Goal: Task Accomplishment & Management: Complete application form

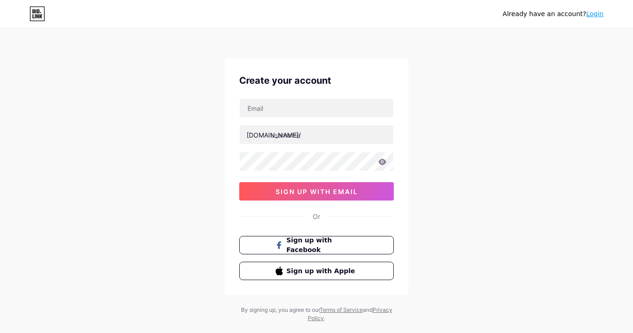
click at [307, 118] on div "[DOMAIN_NAME]/ sign up with email" at bounding box center [316, 149] width 155 height 102
drag, startPoint x: 311, startPoint y: 109, endPoint x: 313, endPoint y: 116, distance: 7.3
click at [311, 109] on input "text" at bounding box center [317, 108] width 154 height 18
drag, startPoint x: 199, startPoint y: 233, endPoint x: 259, endPoint y: 198, distance: 69.3
click at [198, 231] on div "Already have an account? Login Create your account [DOMAIN_NAME]/ sign up with …" at bounding box center [316, 176] width 633 height 352
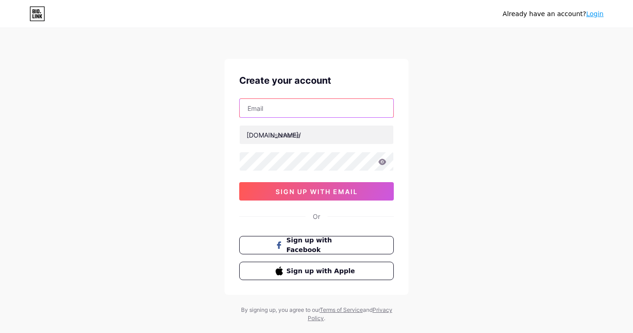
click at [294, 111] on input "text" at bounding box center [317, 108] width 154 height 18
drag, startPoint x: 190, startPoint y: 258, endPoint x: 252, endPoint y: 181, distance: 98.8
click at [190, 257] on div "Already have an account? Login Create your account [DOMAIN_NAME]/ sign up with …" at bounding box center [316, 176] width 633 height 352
click at [268, 111] on input "text" at bounding box center [317, 108] width 154 height 18
type input "[EMAIL_ADDRESS][DOMAIN_NAME]"
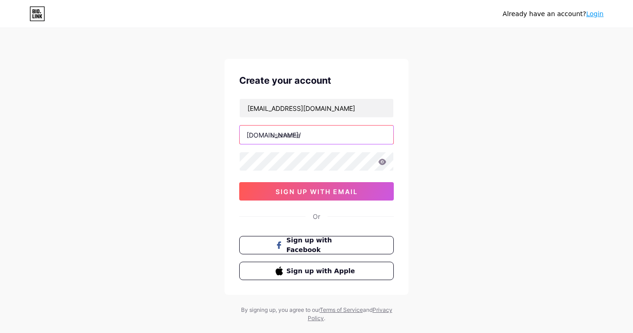
click at [289, 134] on input "text" at bounding box center [317, 135] width 154 height 18
type input "kupangtoto"
click at [379, 162] on icon at bounding box center [383, 162] width 8 height 6
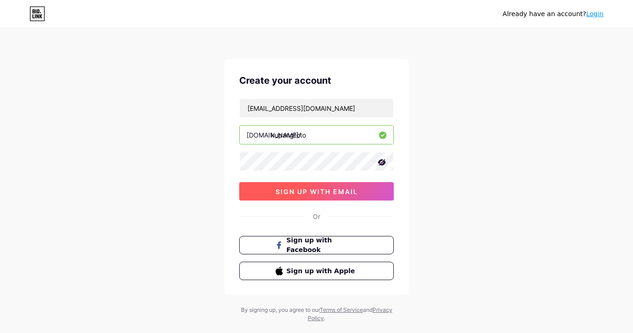
click at [329, 194] on span "sign up with email" at bounding box center [317, 192] width 82 height 8
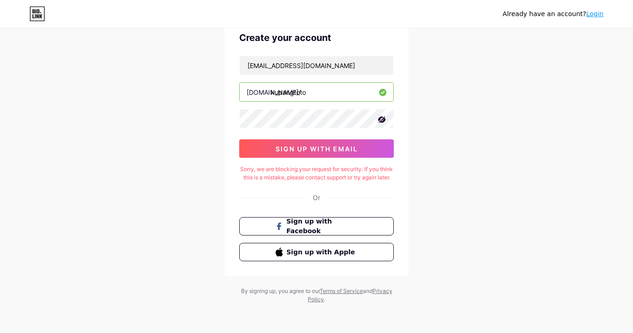
scroll to position [51, 0]
click at [281, 56] on input "[EMAIL_ADDRESS][DOMAIN_NAME]" at bounding box center [317, 65] width 154 height 18
click at [273, 83] on input "kupangtoto" at bounding box center [317, 92] width 154 height 18
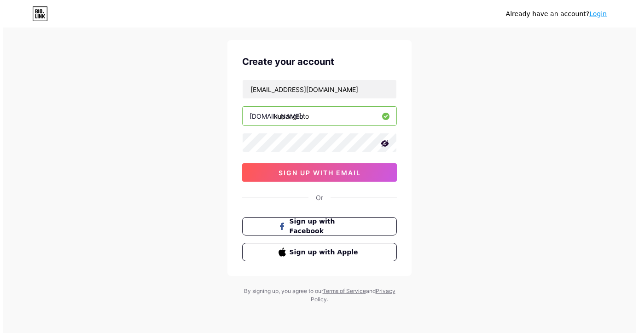
scroll to position [19, 0]
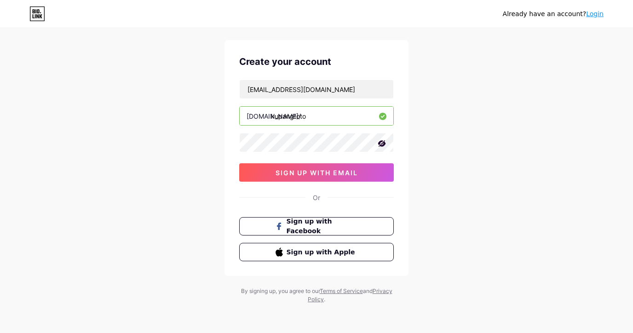
click at [124, 170] on div "Already have an account? Login Create your account [EMAIL_ADDRESS][DOMAIN_NAME]…" at bounding box center [316, 157] width 633 height 352
click at [286, 91] on input "[EMAIL_ADDRESS][DOMAIN_NAME]" at bounding box center [317, 89] width 154 height 18
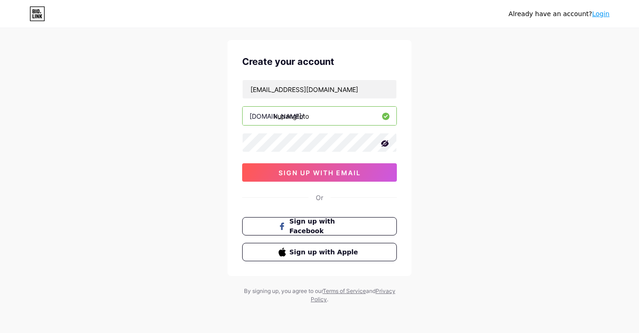
drag, startPoint x: 13, startPoint y: 125, endPoint x: 117, endPoint y: 125, distance: 104.0
click at [13, 125] on div "Already have an account? Login Create your account [EMAIL_ADDRESS][DOMAIN_NAME]…" at bounding box center [319, 157] width 639 height 352
click at [267, 89] on input "[EMAIL_ADDRESS][DOMAIN_NAME]" at bounding box center [320, 89] width 154 height 18
type input "[EMAIL_ADDRESS][DOMAIN_NAME]"
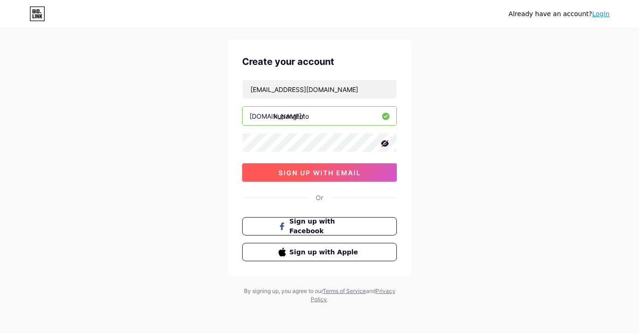
click at [297, 166] on button "sign up with email" at bounding box center [319, 172] width 155 height 18
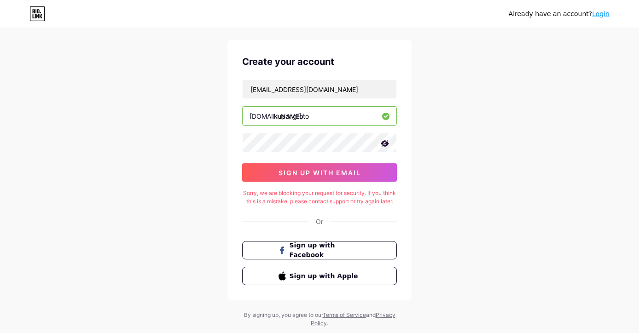
click at [598, 13] on link "Login" at bounding box center [600, 13] width 17 height 7
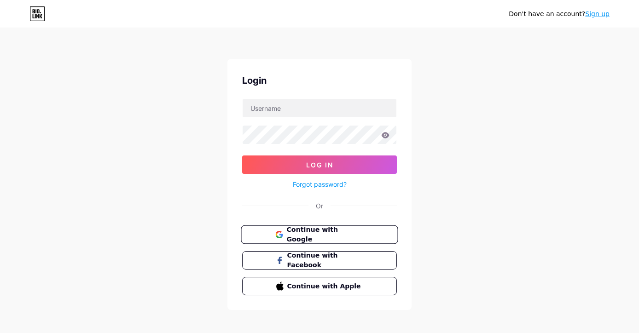
click at [337, 228] on button "Continue with Google" at bounding box center [319, 234] width 157 height 19
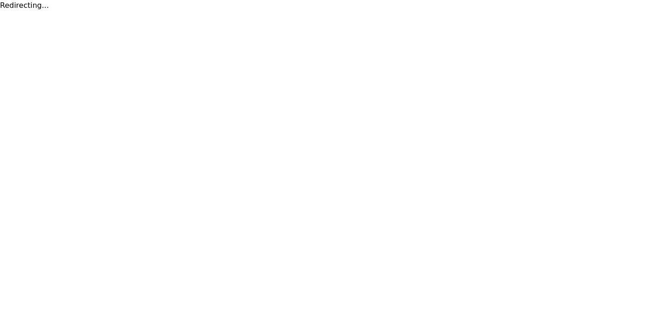
click at [145, 11] on html "Redirecting..." at bounding box center [323, 5] width 646 height 11
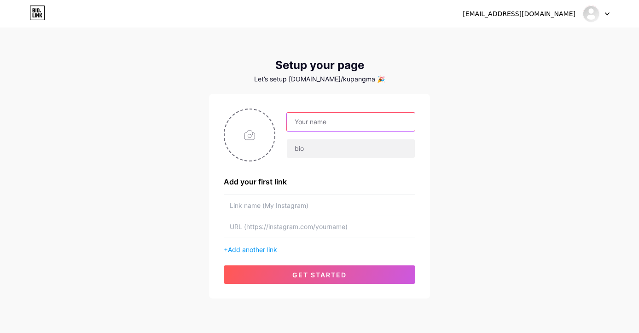
click at [305, 127] on input "text" at bounding box center [351, 122] width 128 height 18
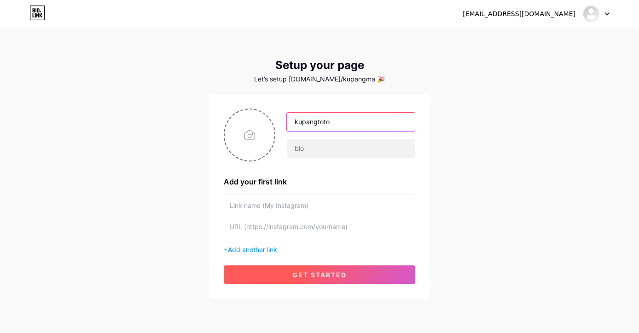
type input "kupangtoto"
click at [328, 273] on span "get started" at bounding box center [319, 275] width 54 height 8
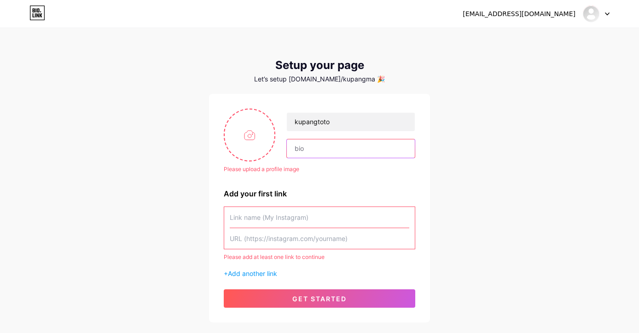
click at [336, 145] on input "text" at bounding box center [351, 148] width 128 height 18
type input "kupangtoto"
click at [289, 219] on input "text" at bounding box center [319, 217] width 179 height 21
click at [260, 272] on span "Add another link" at bounding box center [252, 274] width 49 height 8
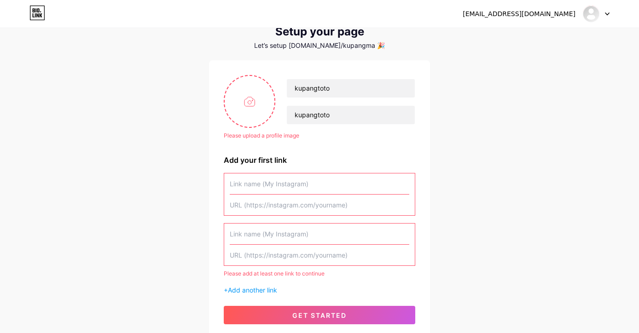
scroll to position [92, 0]
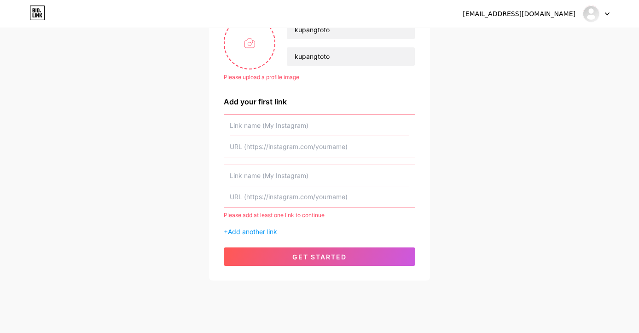
click at [265, 218] on div "Please add at least one link to continue" at bounding box center [319, 215] width 191 height 8
click at [295, 131] on input "text" at bounding box center [319, 125] width 179 height 21
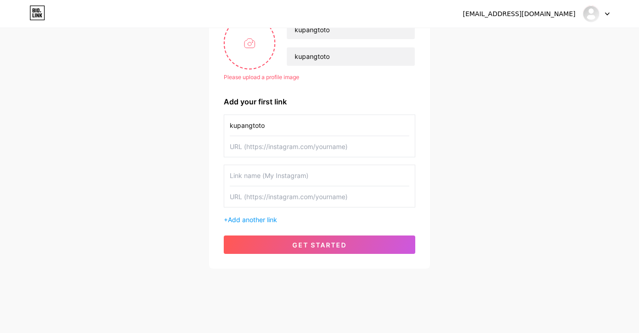
type input "kupangtoto"
click at [292, 155] on input "text" at bounding box center [319, 146] width 179 height 21
click at [273, 146] on input "text" at bounding box center [319, 146] width 179 height 21
paste input "https://bio.site/kupangtoto"
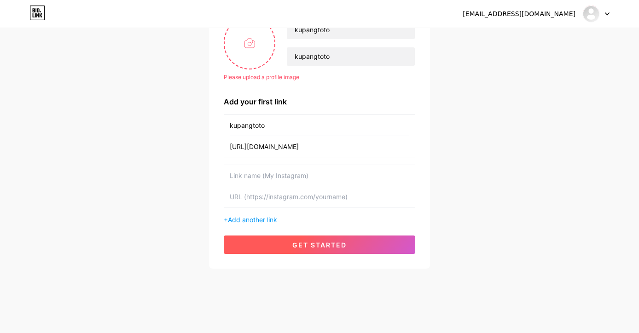
type input "https://bio.site/kupangtoto"
click at [311, 239] on button "get started" at bounding box center [319, 245] width 191 height 18
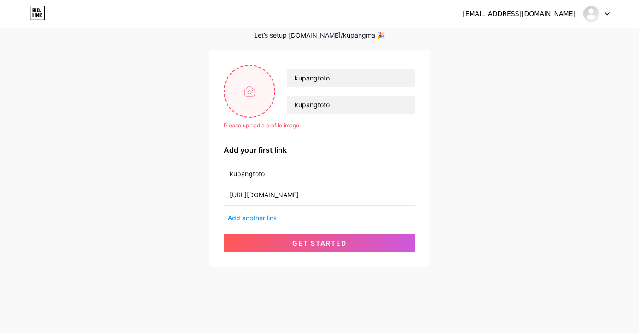
click at [251, 93] on input "file" at bounding box center [250, 91] width 50 height 51
type input "C:\fakepath\SAKAUTOTO (20) (1).png"
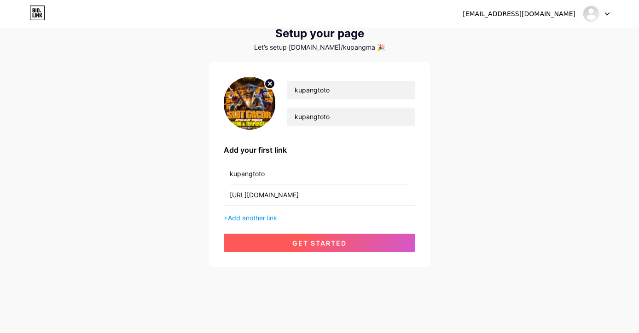
scroll to position [32, 0]
click at [306, 243] on span "get started" at bounding box center [319, 243] width 54 height 8
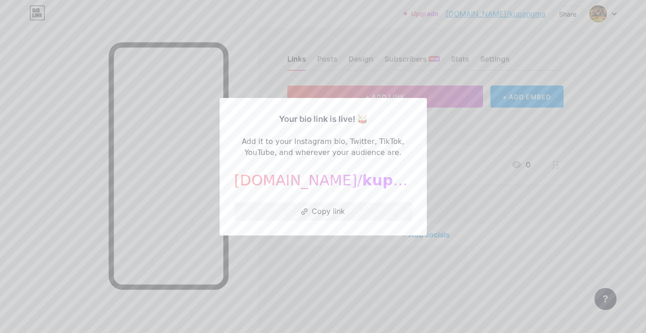
click at [311, 55] on div at bounding box center [323, 166] width 646 height 333
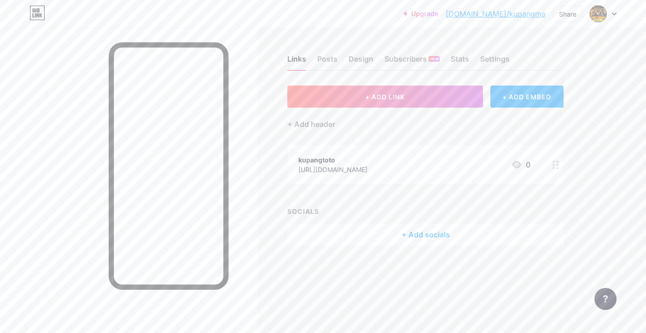
click at [614, 16] on div at bounding box center [603, 14] width 27 height 17
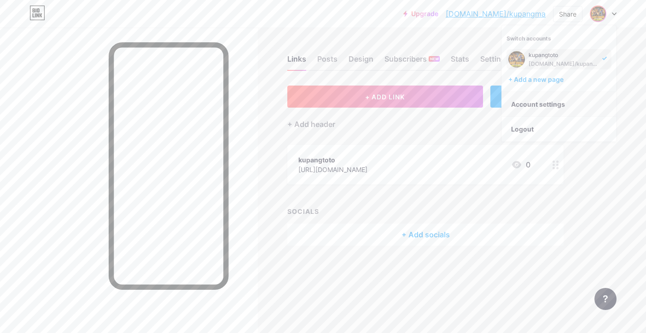
drag, startPoint x: 553, startPoint y: 60, endPoint x: 512, endPoint y: 106, distance: 61.6
click at [512, 106] on link "Account settings" at bounding box center [559, 104] width 114 height 25
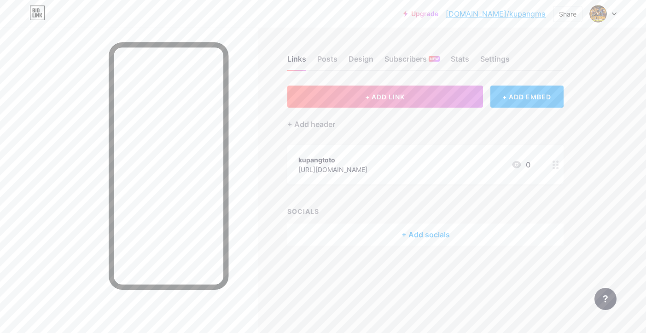
click at [558, 166] on icon at bounding box center [555, 165] width 6 height 9
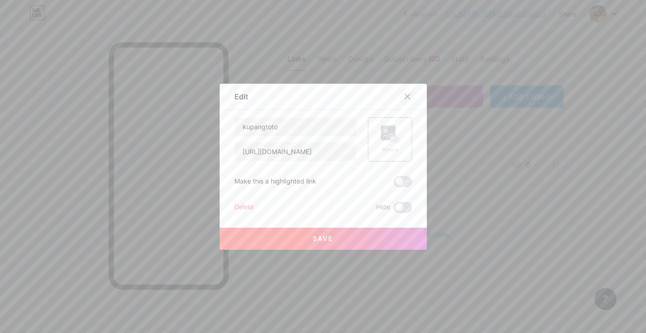
click at [406, 90] on div at bounding box center [407, 96] width 17 height 17
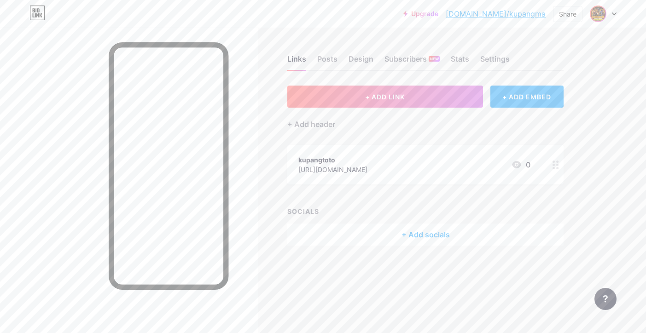
click at [605, 14] on img at bounding box center [597, 13] width 15 height 15
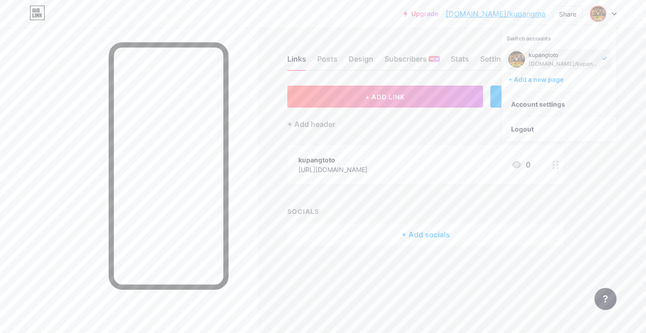
click at [546, 103] on link "Account settings" at bounding box center [559, 104] width 114 height 25
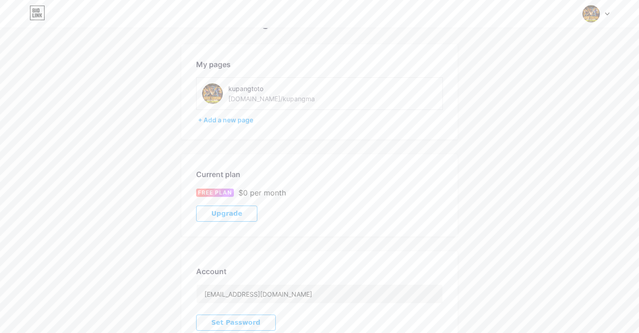
scroll to position [46, 0]
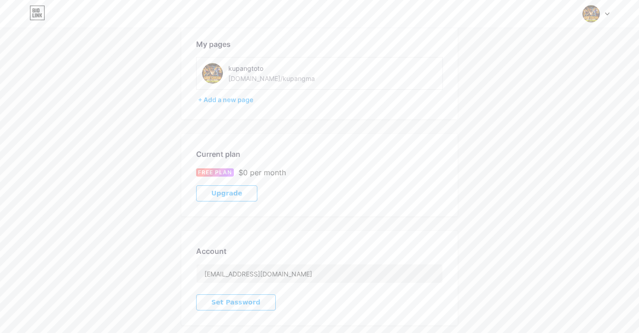
click at [270, 82] on div "bio.link/kupangma" at bounding box center [271, 79] width 87 height 10
click at [270, 75] on div "bio.link/kupangma" at bounding box center [271, 79] width 87 height 10
click at [257, 80] on div "bio.link/kupangma" at bounding box center [271, 79] width 87 height 10
click at [230, 74] on div "bio.link/kupangma" at bounding box center [271, 79] width 87 height 10
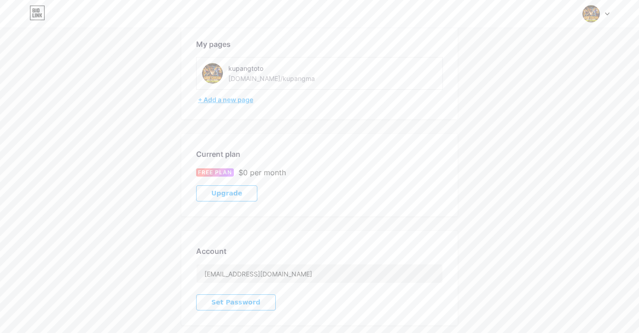
click at [237, 101] on div "+ Add a new page" at bounding box center [320, 99] width 245 height 9
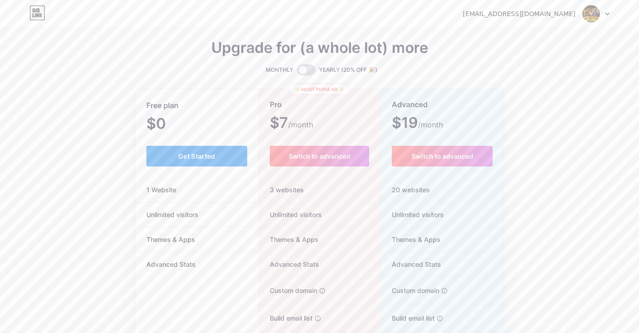
click at [221, 159] on button "Get Started" at bounding box center [196, 156] width 101 height 21
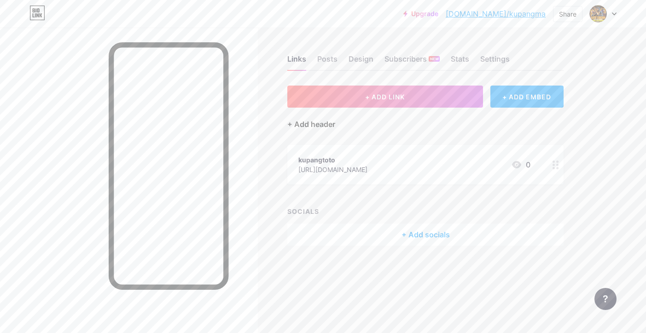
drag, startPoint x: 341, startPoint y: 163, endPoint x: 324, endPoint y: 128, distance: 38.9
click at [323, 134] on div "+ ADD LINK + ADD EMBED + Add header kupangtoto https://bio.site/kupangtoto 0 SO…" at bounding box center [425, 166] width 276 height 160
